Goal: Information Seeking & Learning: Learn about a topic

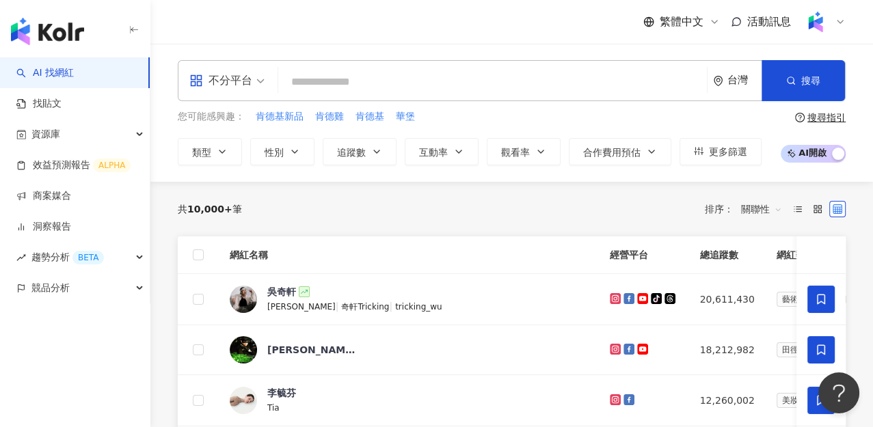
click at [206, 147] on span "類型" at bounding box center [201, 152] width 19 height 11
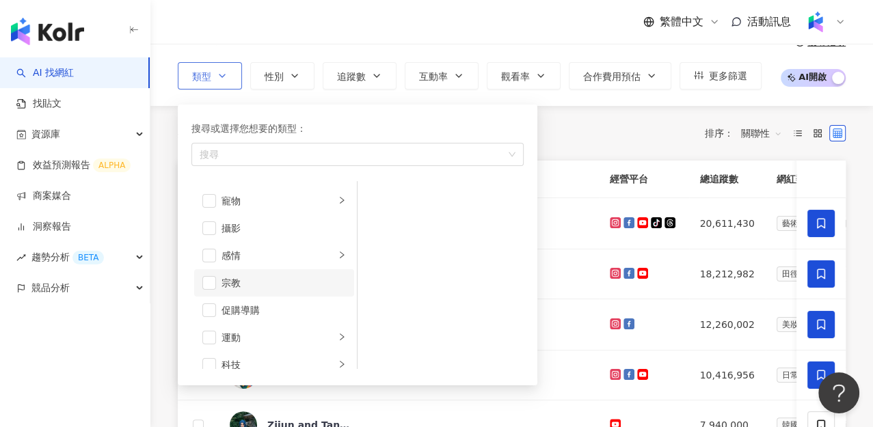
scroll to position [473, 0]
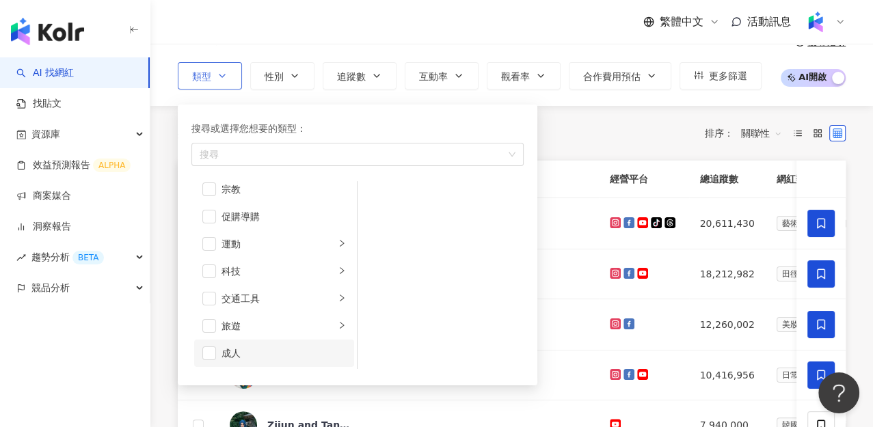
click at [235, 357] on div "成人" at bounding box center [284, 353] width 124 height 15
click at [593, 123] on div "共 10,000+ 筆 排序： 關聯性" at bounding box center [512, 133] width 668 height 22
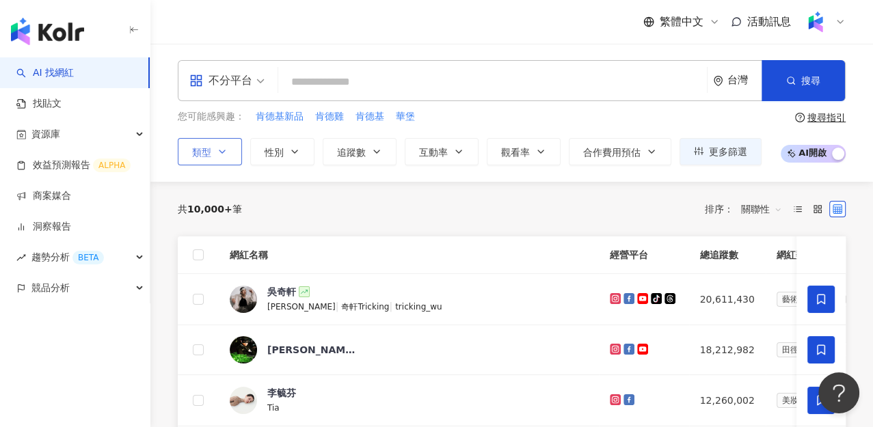
click at [210, 144] on button "類型" at bounding box center [210, 151] width 64 height 27
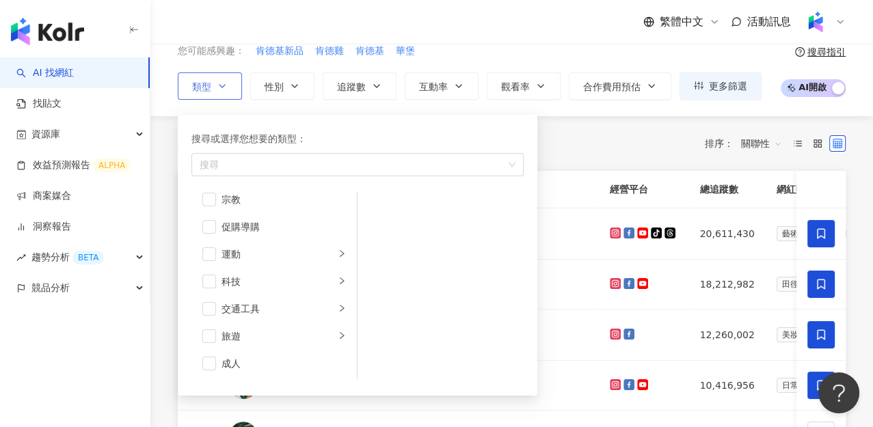
scroll to position [152, 0]
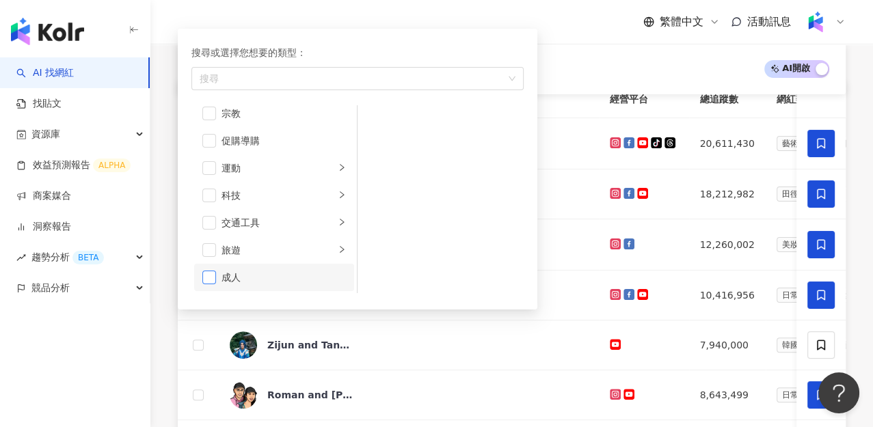
click at [214, 275] on span "button" at bounding box center [209, 278] width 14 height 14
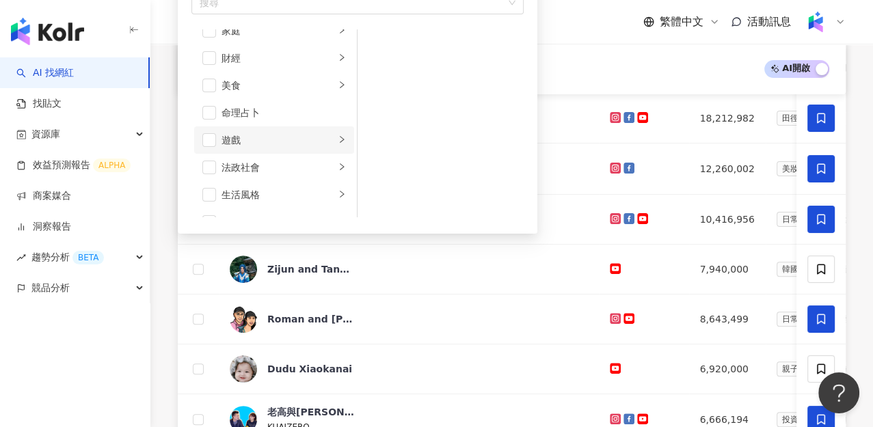
click at [308, 141] on div "遊戲" at bounding box center [279, 140] width 114 height 15
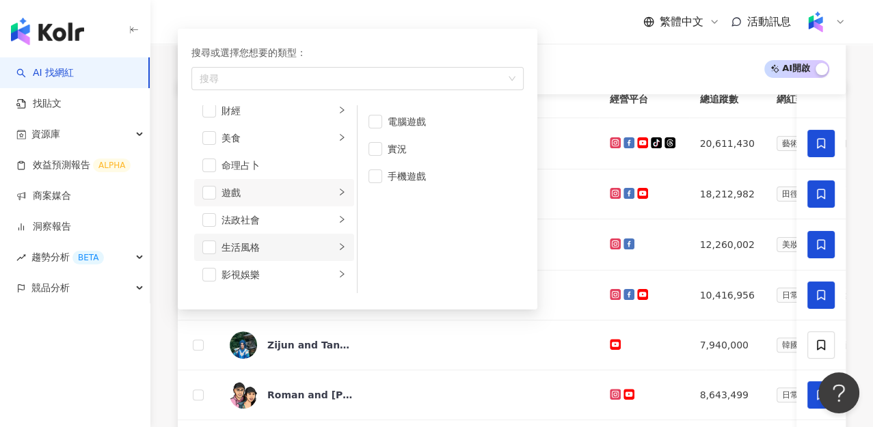
scroll to position [0, 0]
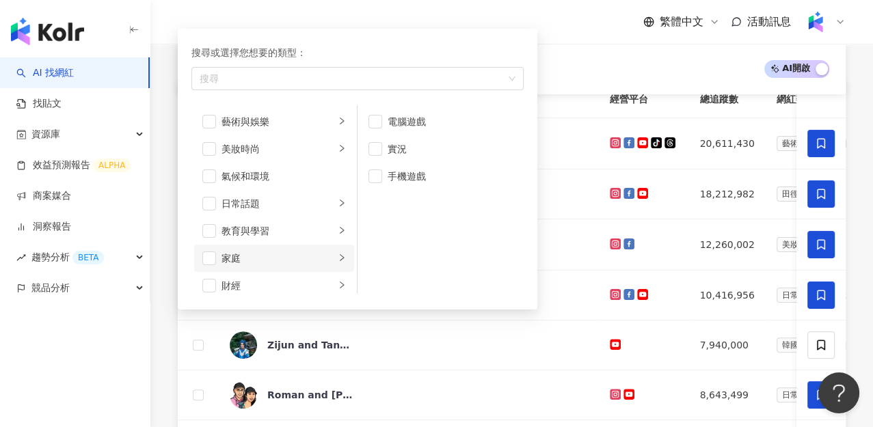
click at [291, 261] on div "家庭" at bounding box center [279, 258] width 114 height 15
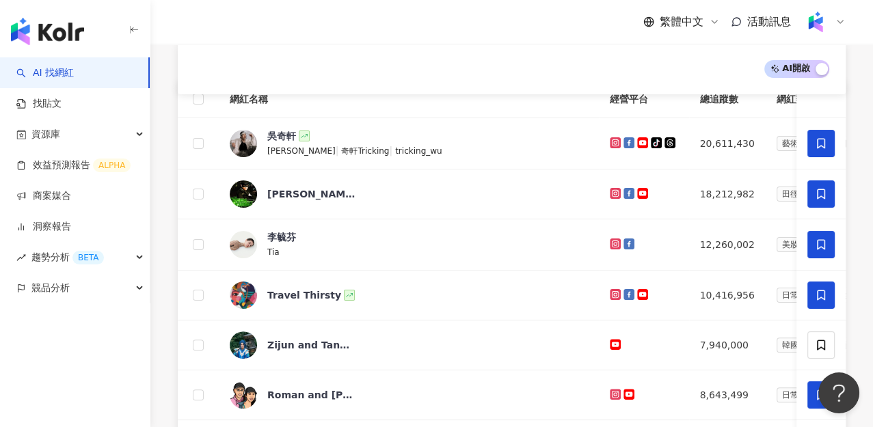
click at [582, 12] on div "繁體中文 活動訊息" at bounding box center [512, 22] width 668 height 44
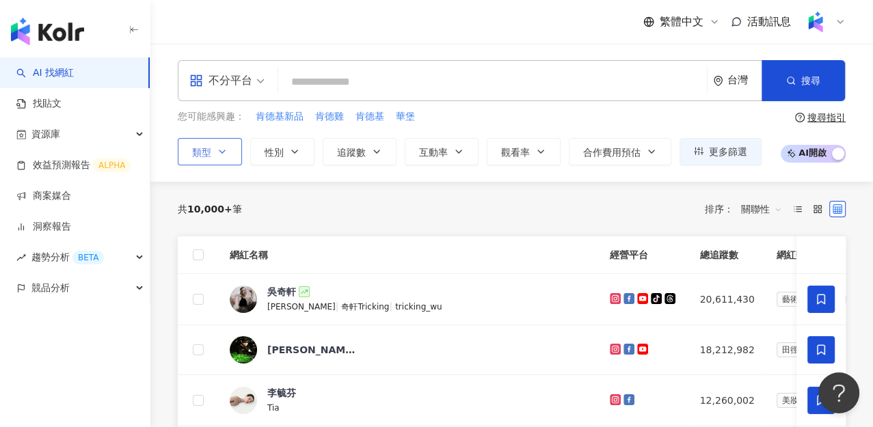
click at [211, 148] on button "類型" at bounding box center [210, 151] width 64 height 27
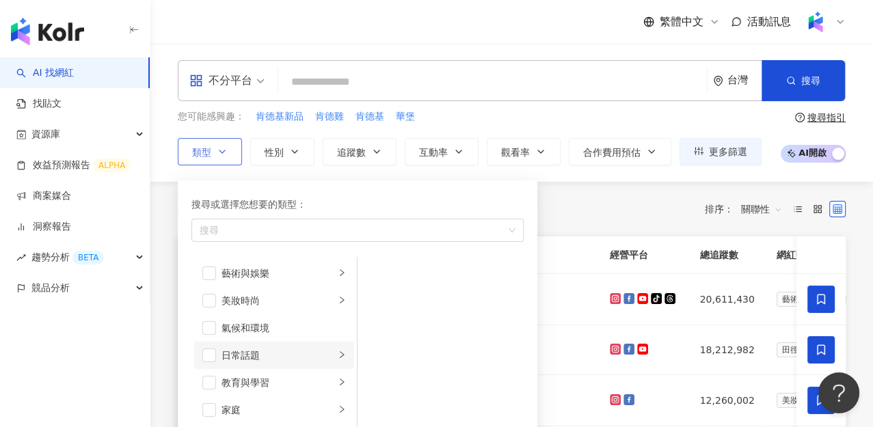
click at [269, 361] on div "日常話題" at bounding box center [279, 355] width 114 height 15
click at [272, 361] on div "日常話題" at bounding box center [279, 355] width 114 height 15
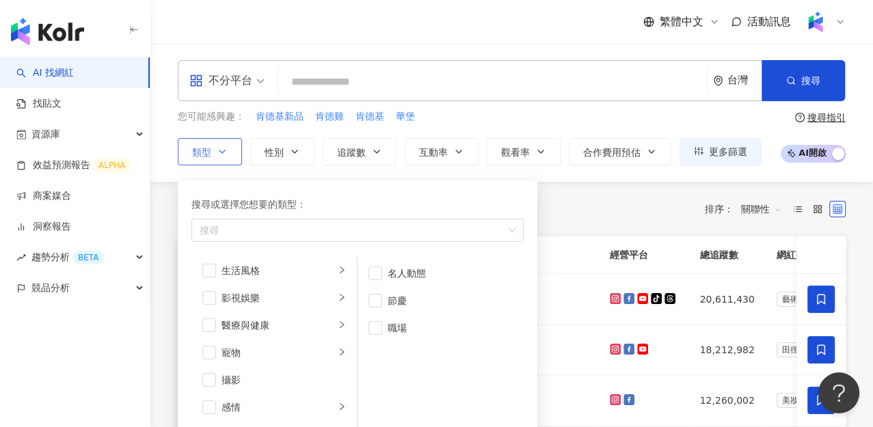
scroll to position [380, 0]
click at [283, 382] on div "促購導購" at bounding box center [284, 386] width 124 height 15
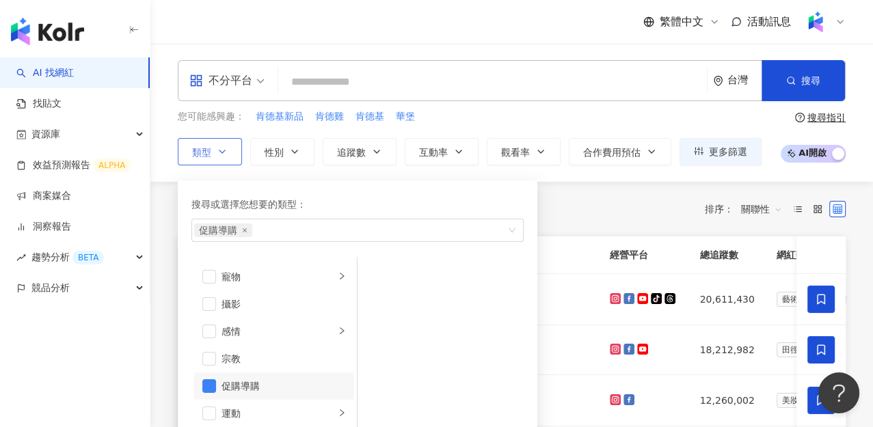
click at [280, 387] on div "促購導購" at bounding box center [284, 386] width 124 height 15
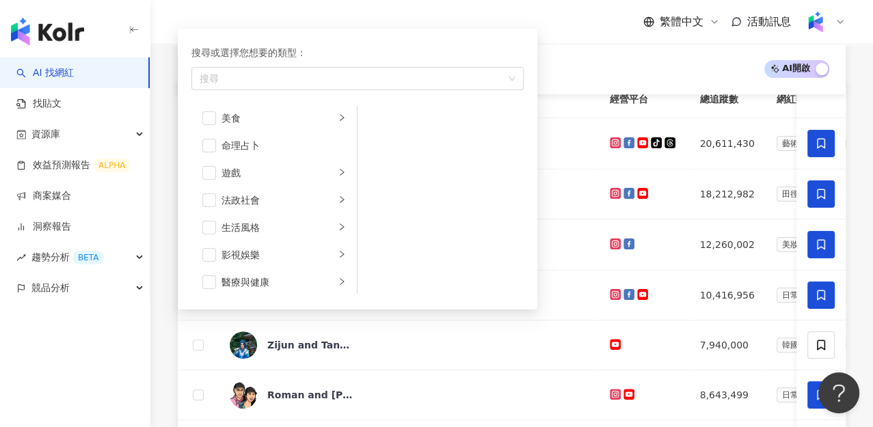
scroll to position [228, 0]
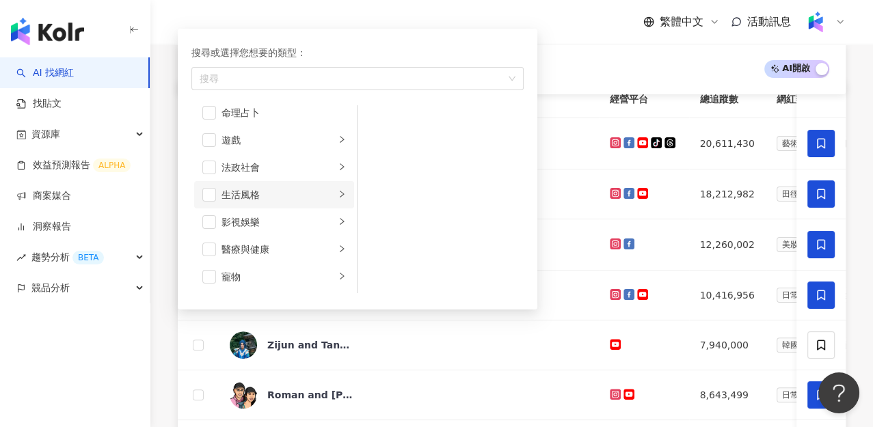
click at [254, 189] on div "生活風格" at bounding box center [279, 194] width 114 height 15
